Goal: Complete application form

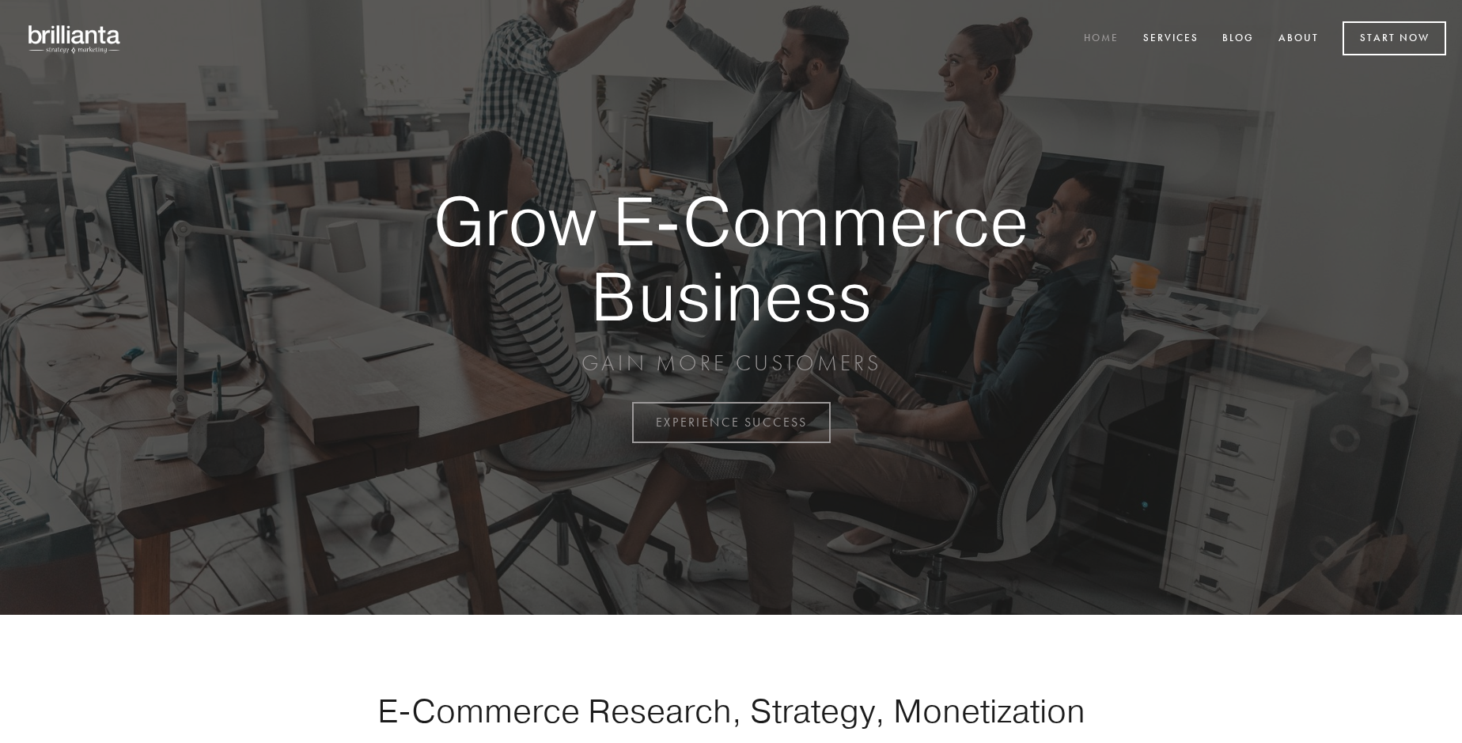
scroll to position [4148, 0]
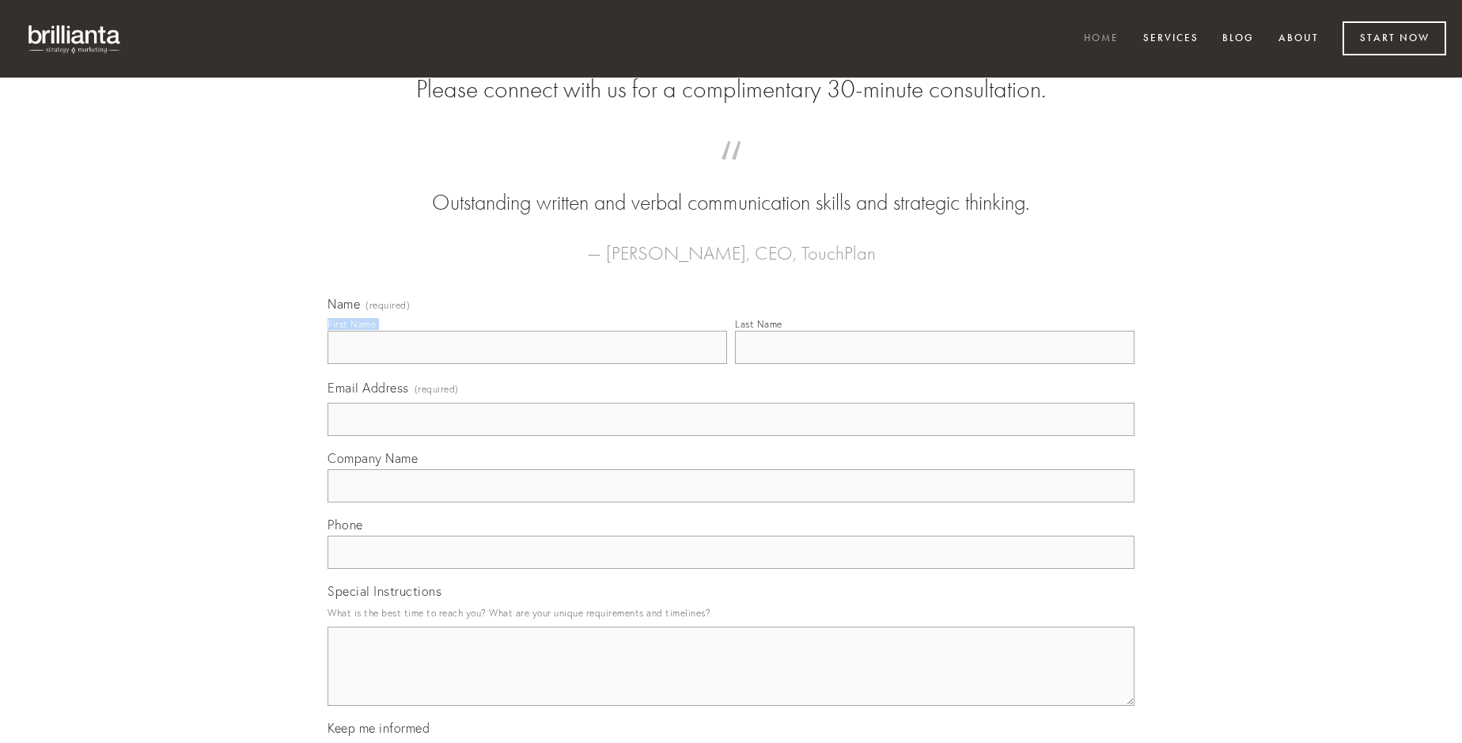
type input "[PERSON_NAME]"
click at [935, 364] on input "Last Name" at bounding box center [935, 347] width 400 height 33
type input "[PERSON_NAME]"
click at [731, 436] on input "Email Address (required)" at bounding box center [731, 419] width 807 height 33
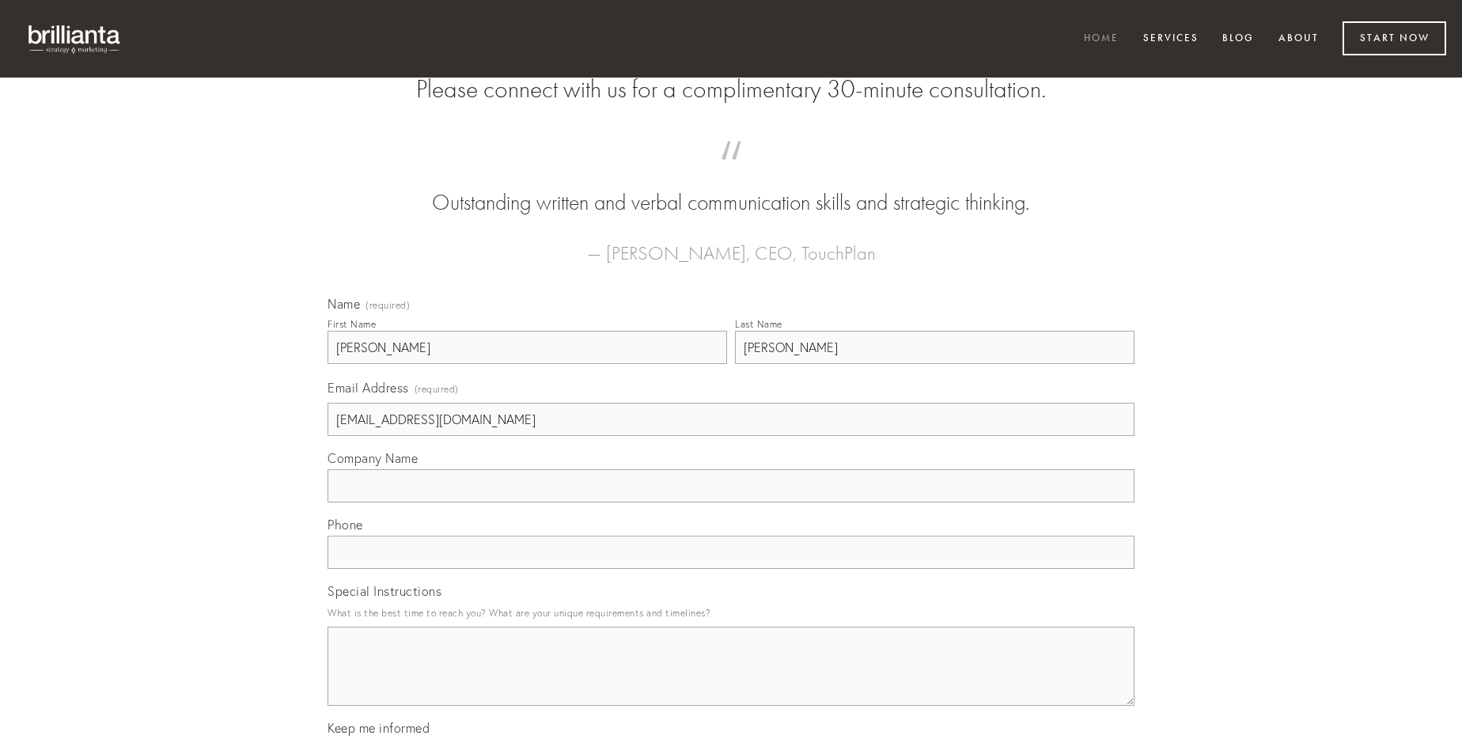
type input "[EMAIL_ADDRESS][DOMAIN_NAME]"
click at [731, 503] on input "Company Name" at bounding box center [731, 485] width 807 height 33
type input "auctor"
click at [731, 569] on input "text" at bounding box center [731, 552] width 807 height 33
click at [731, 681] on textarea "Special Instructions" at bounding box center [731, 666] width 807 height 79
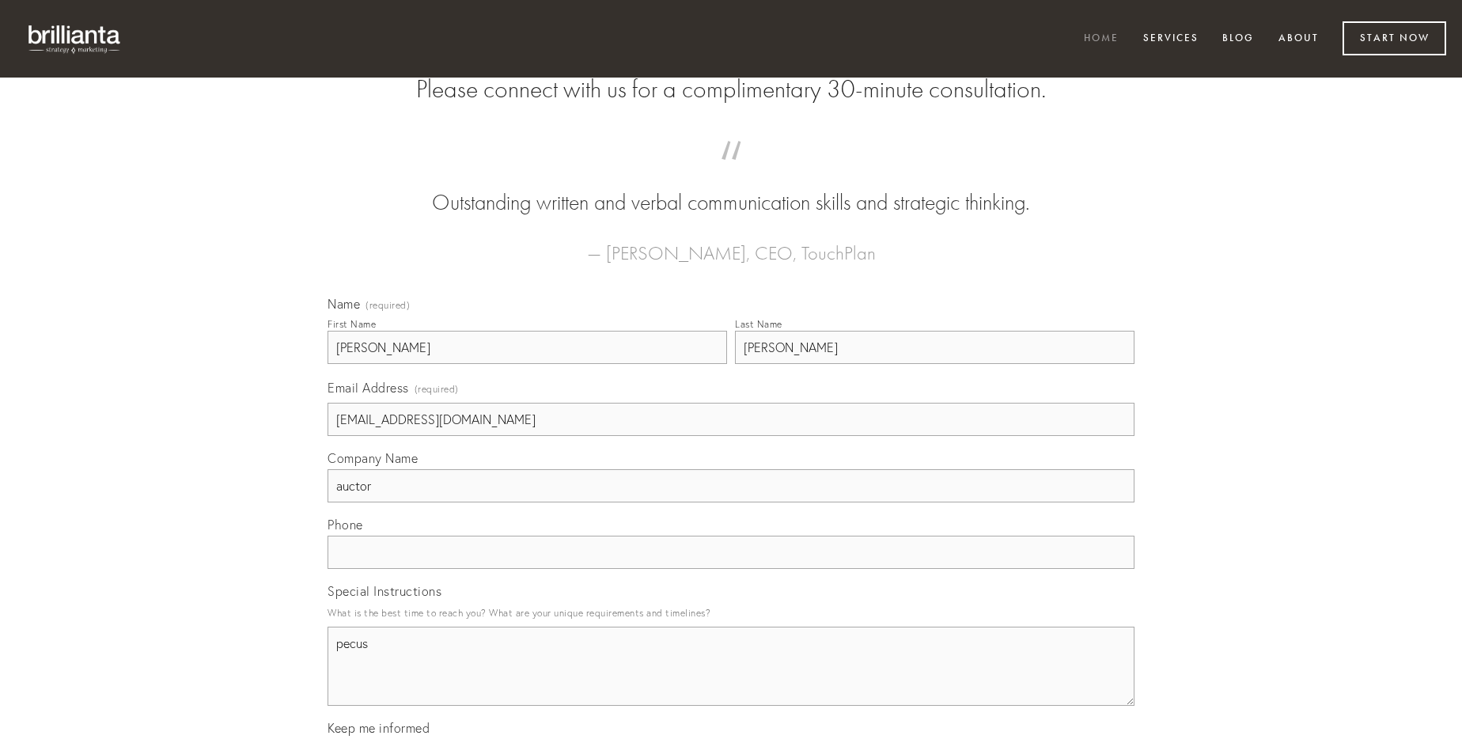
type textarea "pecus"
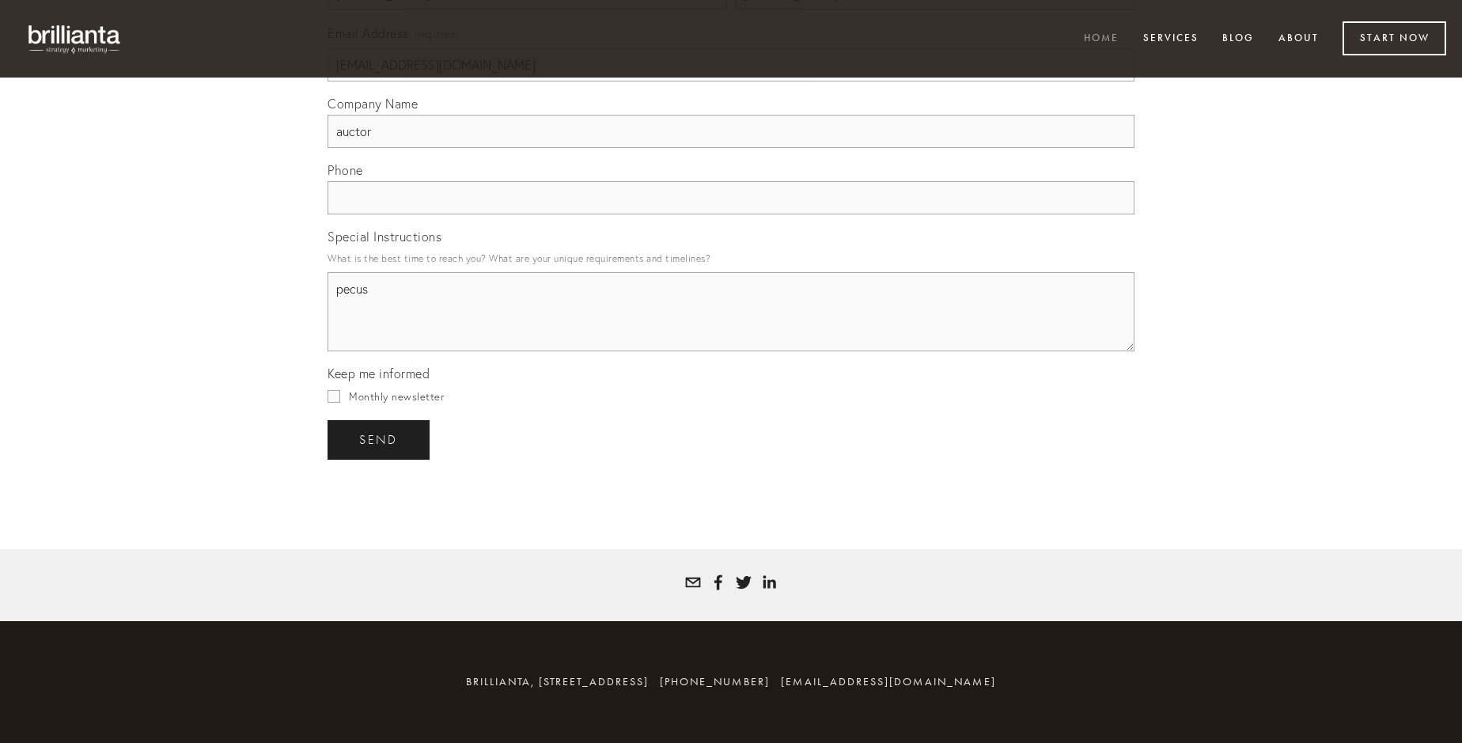
click at [380, 439] on span "send" at bounding box center [378, 440] width 39 height 14
